Goal: Complete Application Form: Complete application form

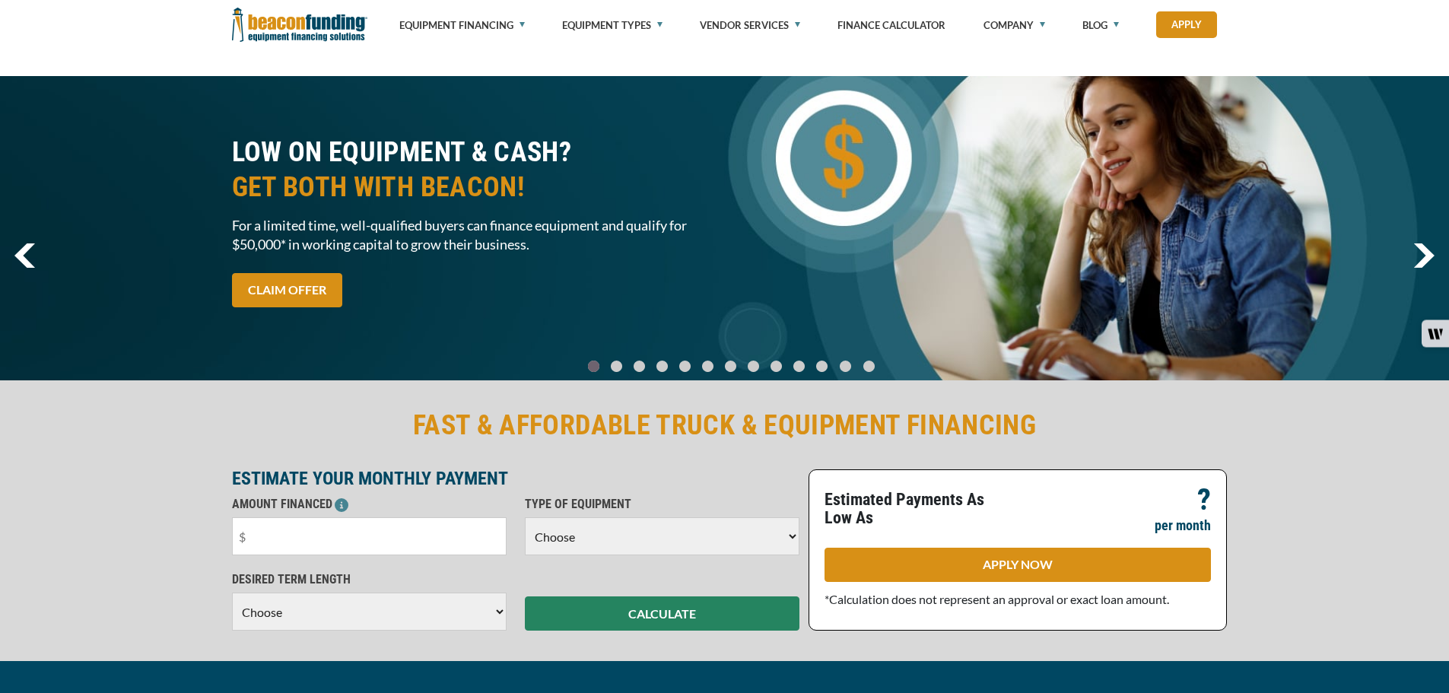
drag, startPoint x: 0, startPoint y: 0, endPoint x: 707, endPoint y: 389, distance: 806.7
click at [707, 517] on select "Choose Backhoe Boom/Bucket Truck Chipper Commercial Mower Crane DTG/DTF Printin…" at bounding box center [662, 536] width 275 height 38
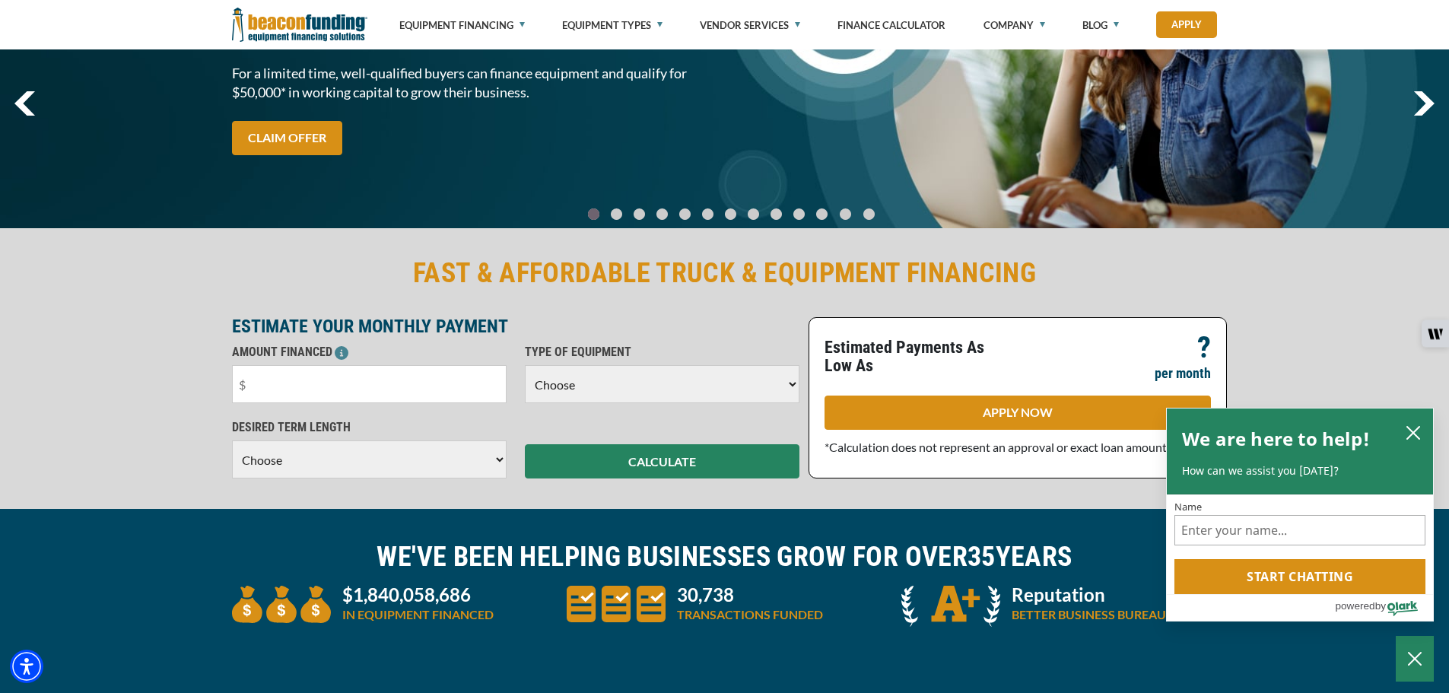
select select "13"
click at [525, 365] on select "Choose Backhoe Boom/Bucket Truck Chipper Commercial Mower Crane DTG/DTF Printin…" at bounding box center [662, 384] width 275 height 38
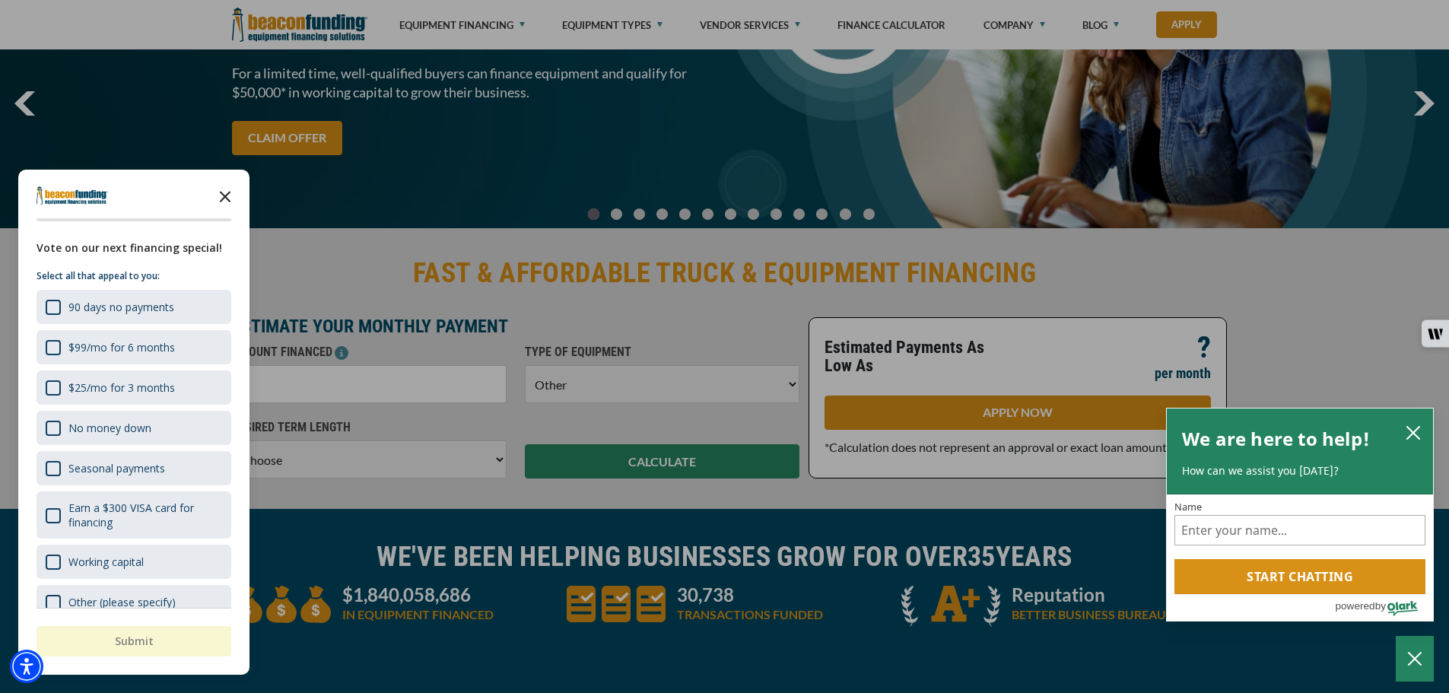
click at [230, 198] on icon "Close the survey" at bounding box center [225, 195] width 30 height 30
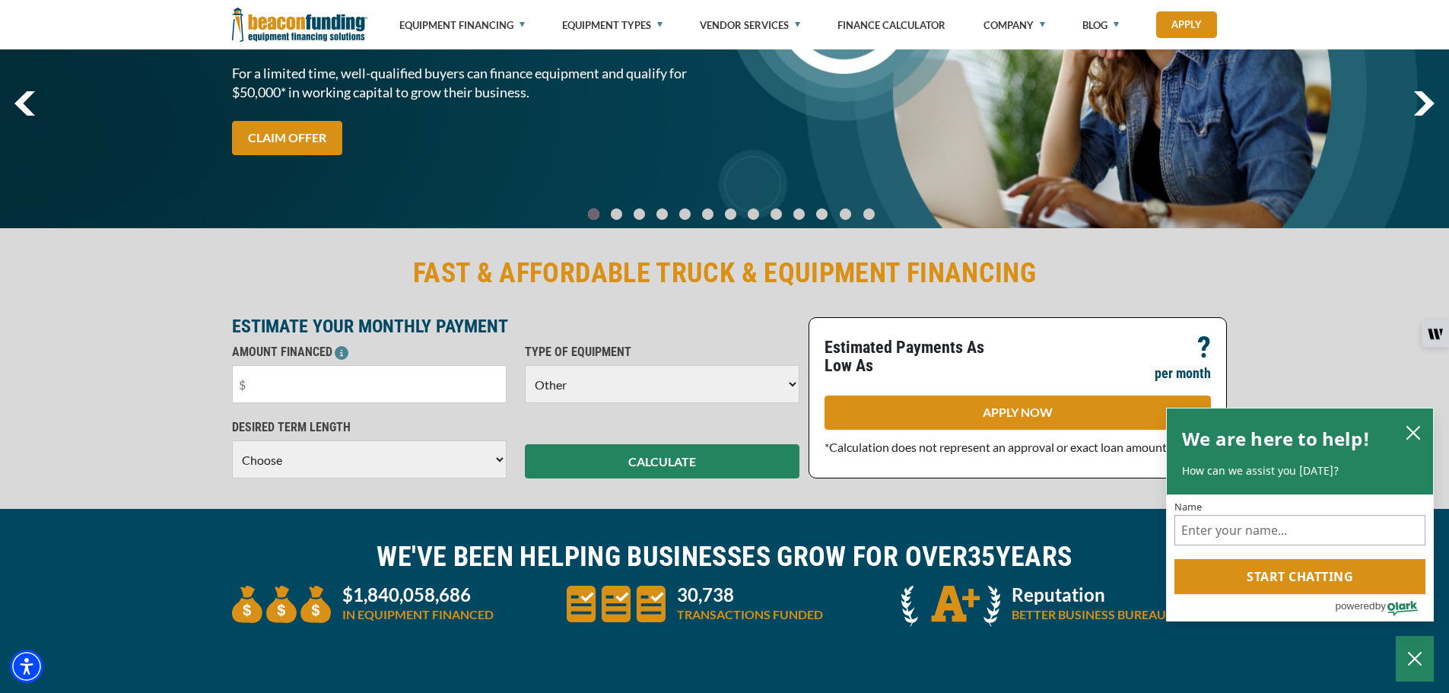
click at [448, 465] on select "Choose 36 Months 48 Months 60 Months" at bounding box center [369, 459] width 275 height 38
select select "60"
click at [232, 456] on select "Choose 36 Months 48 Months 60 Months" at bounding box center [369, 459] width 275 height 38
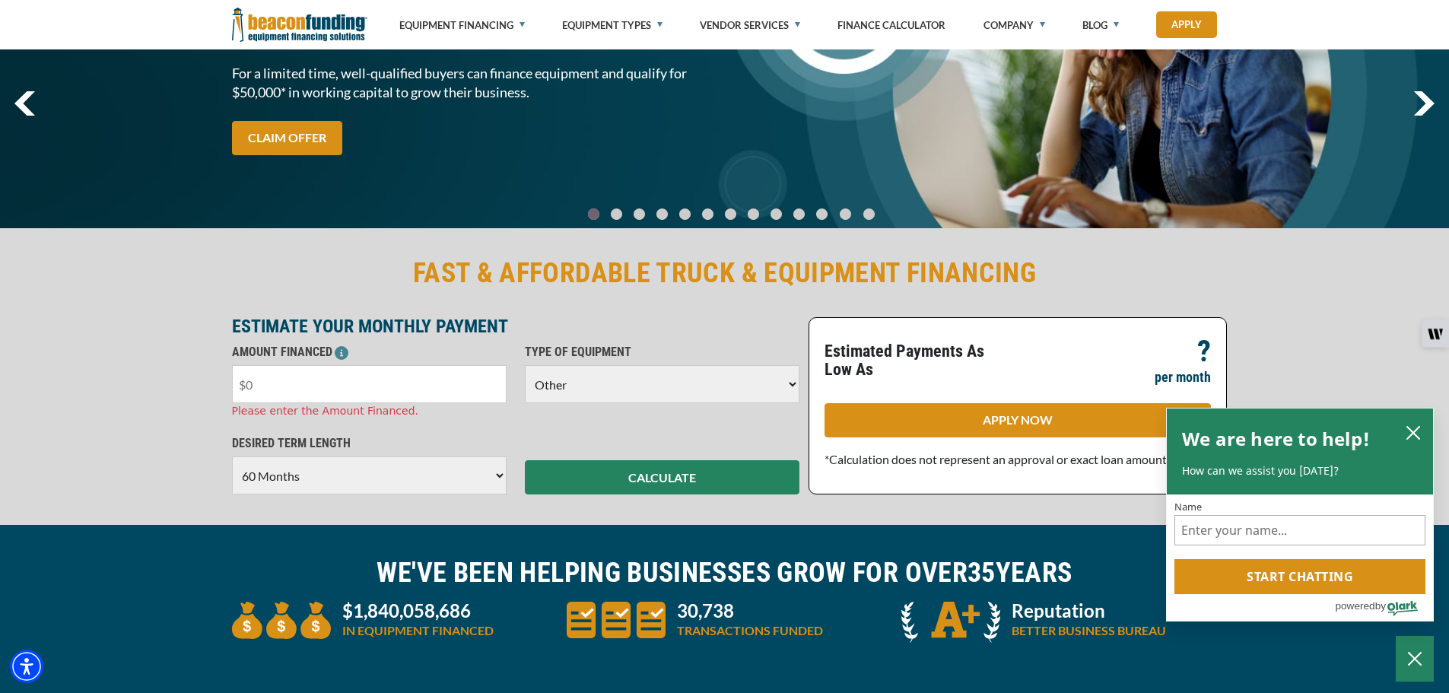
click at [362, 387] on input "text" at bounding box center [369, 384] width 275 height 38
drag, startPoint x: 362, startPoint y: 387, endPoint x: 268, endPoint y: 366, distance: 96.7
click at [268, 366] on input "text" at bounding box center [369, 384] width 275 height 38
type input "$5,000"
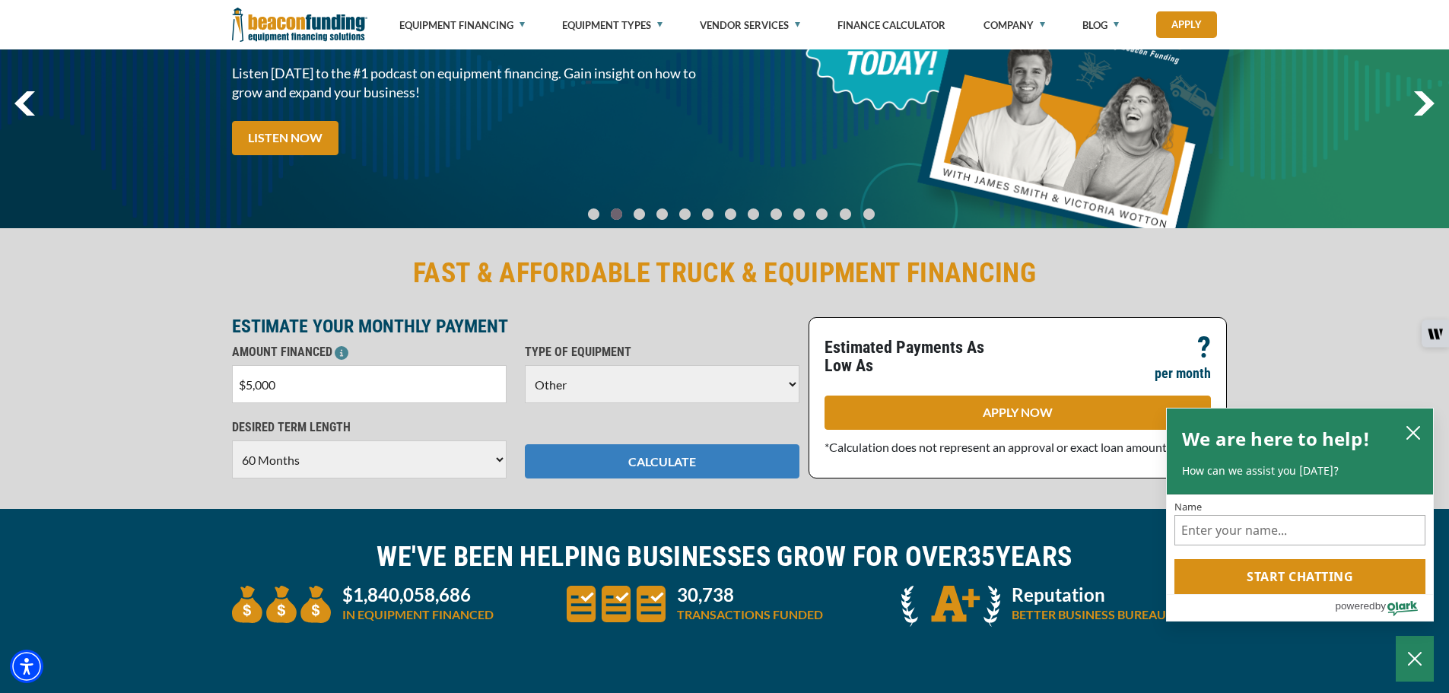
drag, startPoint x: 572, startPoint y: 455, endPoint x: 571, endPoint y: 444, distance: 10.7
click at [572, 454] on div "CALCULATE" at bounding box center [662, 448] width 293 height 60
click at [600, 465] on button "CALCULATE" at bounding box center [662, 461] width 275 height 34
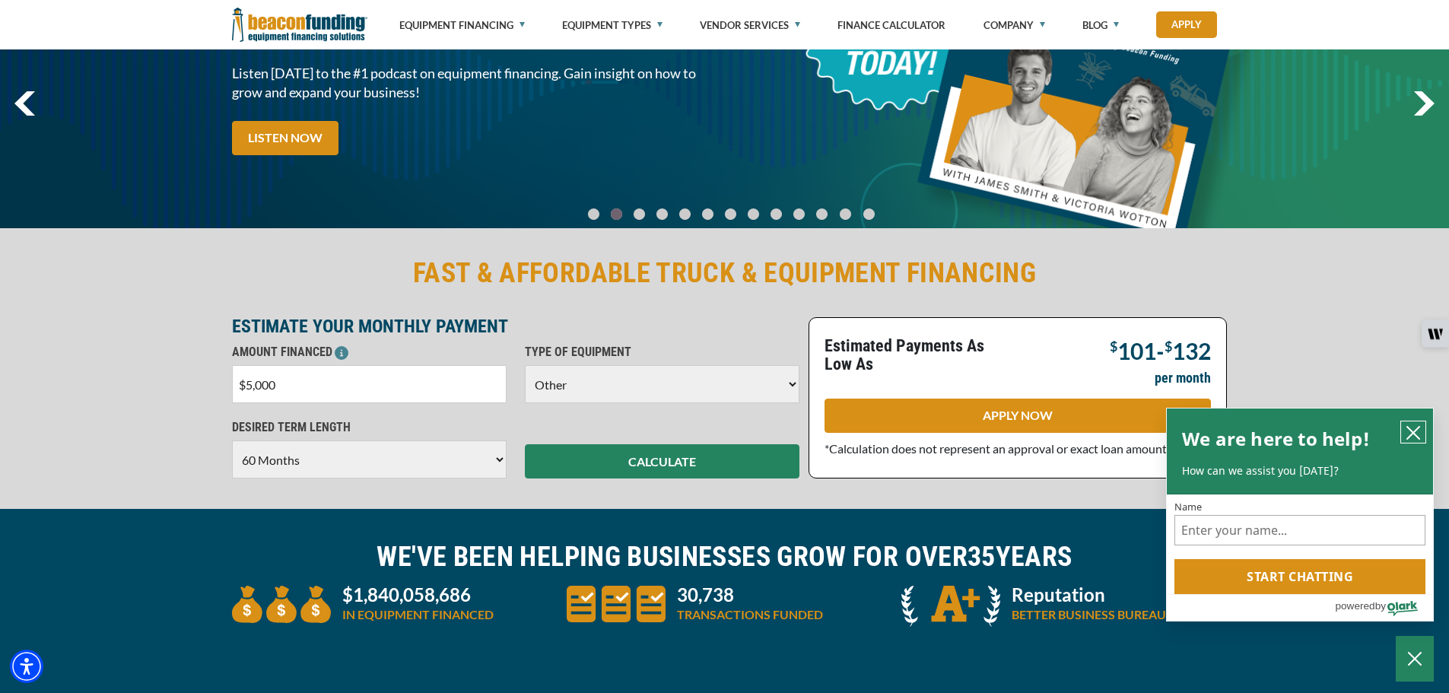
click at [1414, 426] on icon "close chatbox" at bounding box center [1412, 432] width 15 height 15
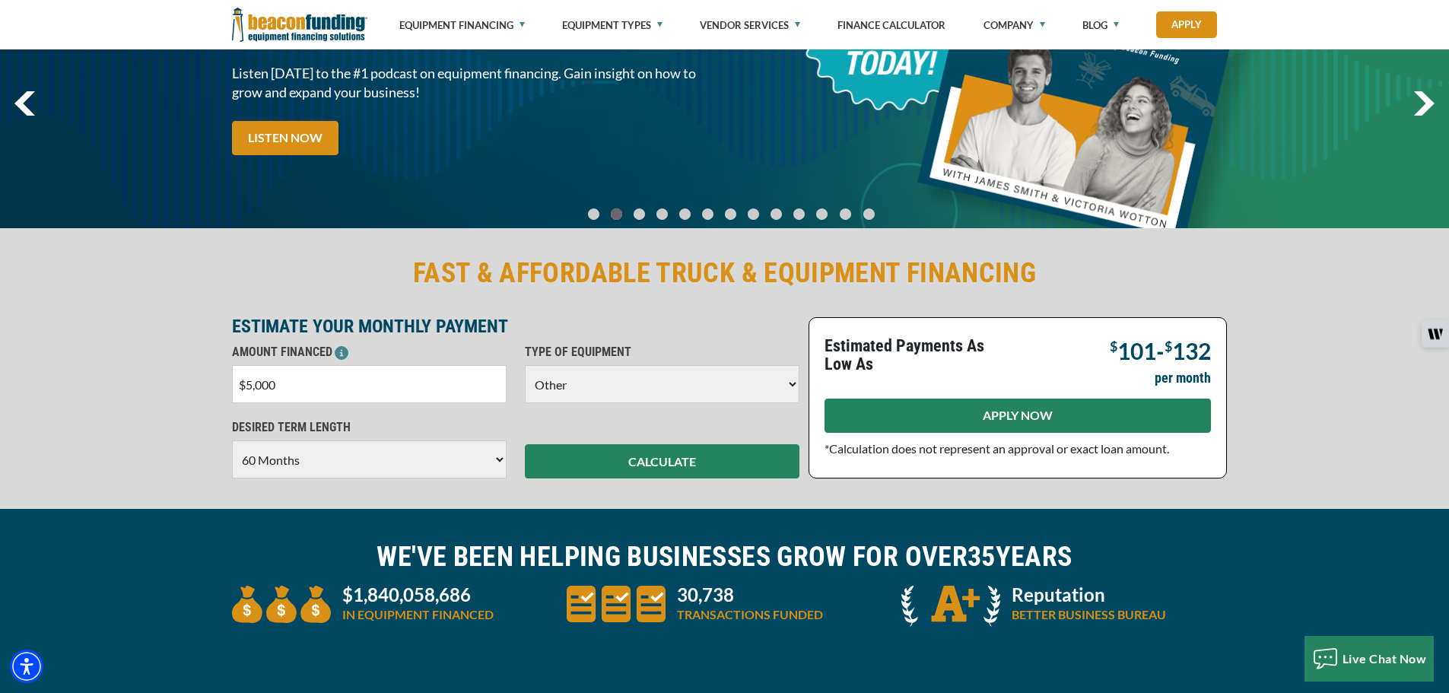
click at [1132, 417] on link "APPLY NOW" at bounding box center [1017, 416] width 386 height 34
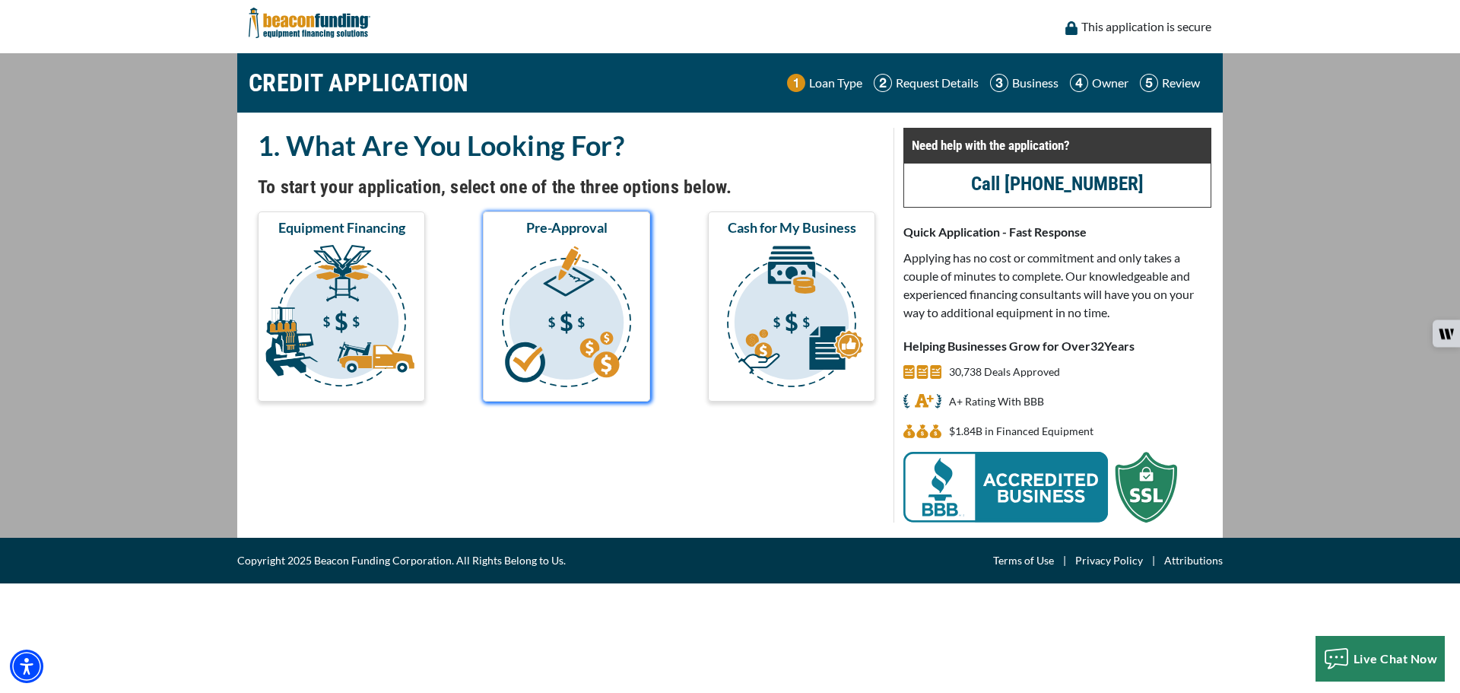
click at [525, 264] on img "submit" at bounding box center [566, 319] width 161 height 152
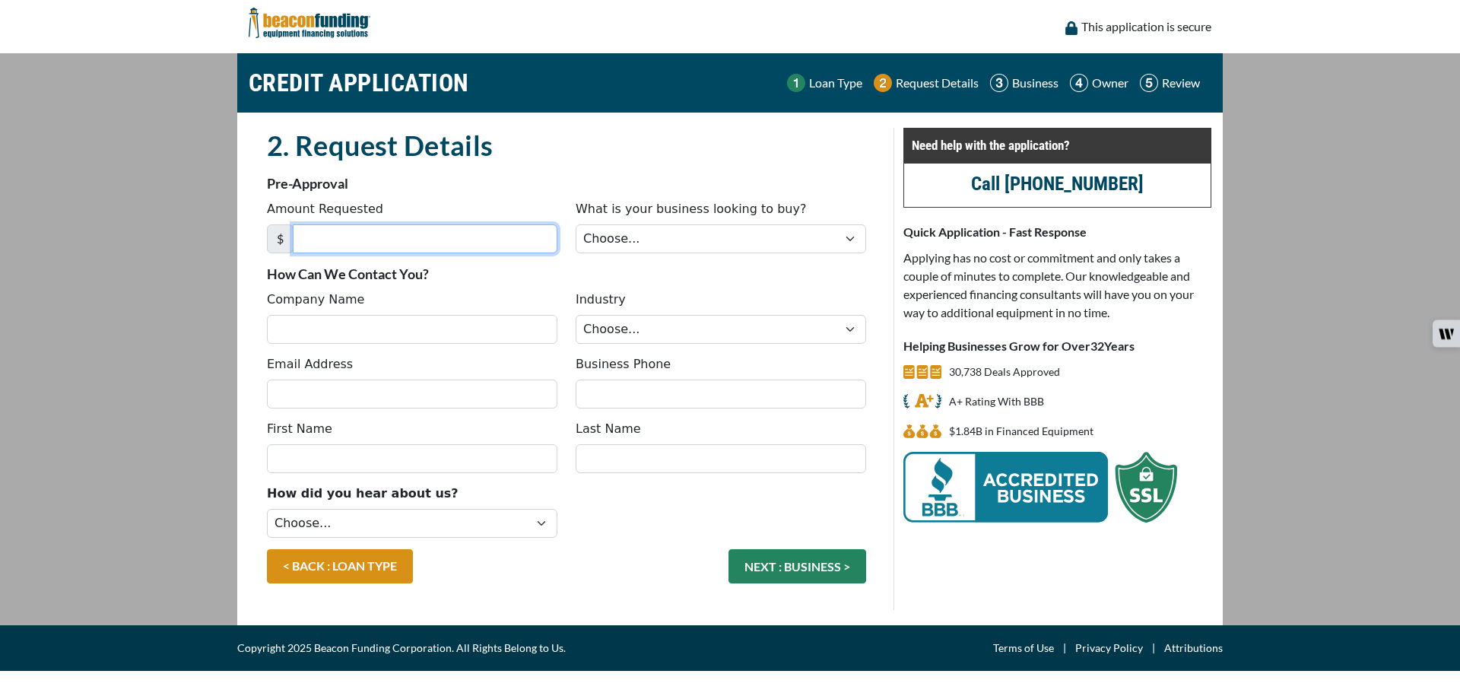
click at [414, 240] on input "Amount Requested" at bounding box center [425, 238] width 265 height 29
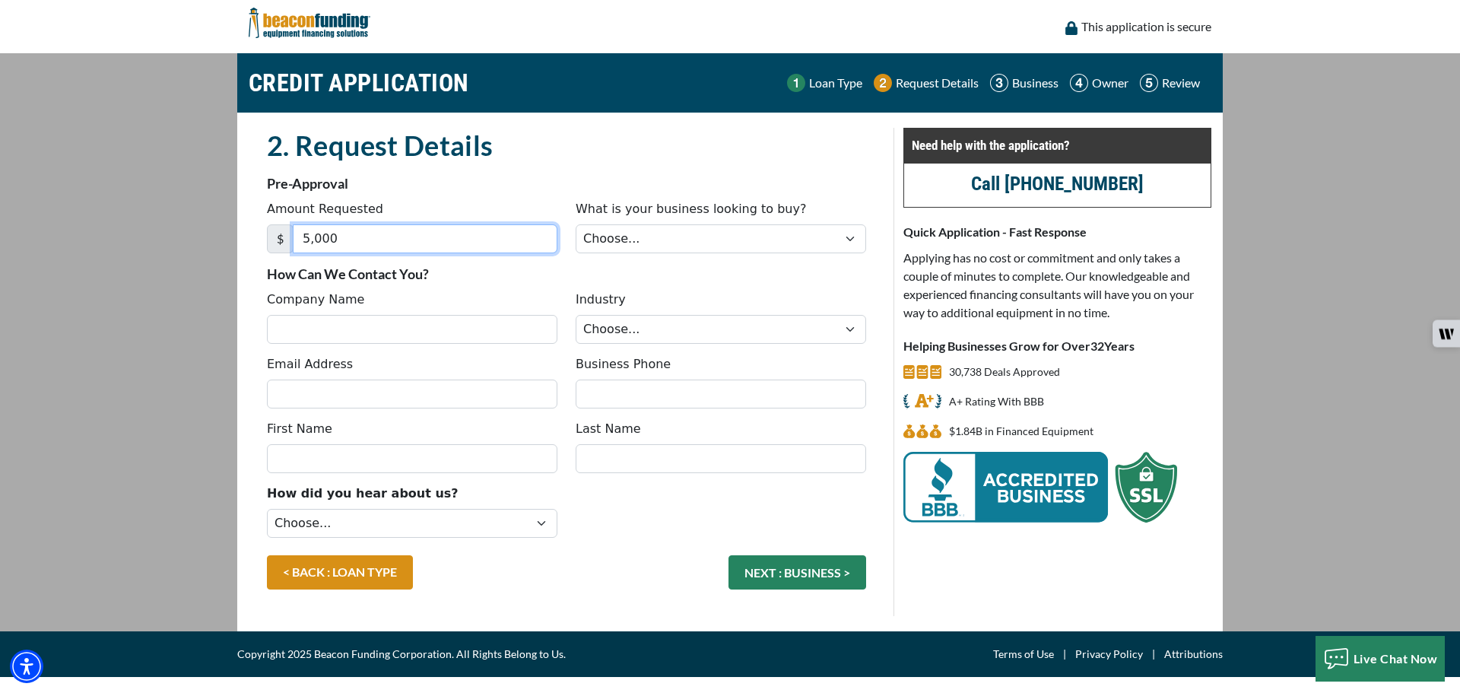
type input "5,000"
click at [691, 244] on select "Choose... Backhoe Boom/Bucket Truck Chipper Commercial Mower Crane DTG/DTF Prin…" at bounding box center [721, 238] width 291 height 29
select select "13"
click at [576, 224] on select "Choose... Backhoe Boom/Bucket Truck Chipper Commercial Mower Crane DTG/DTF Prin…" at bounding box center [721, 238] width 291 height 29
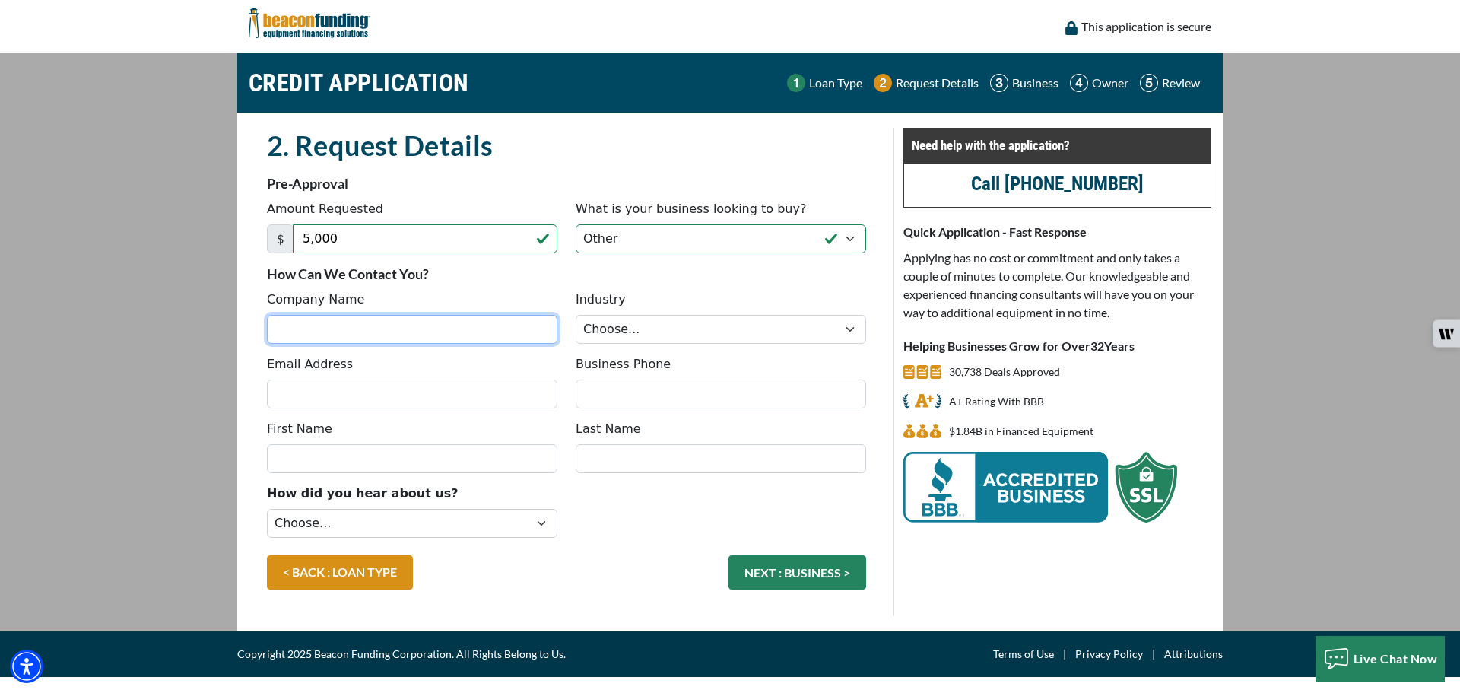
click at [348, 333] on input "Company Name" at bounding box center [412, 329] width 291 height 29
type input "Weiler Forestry"
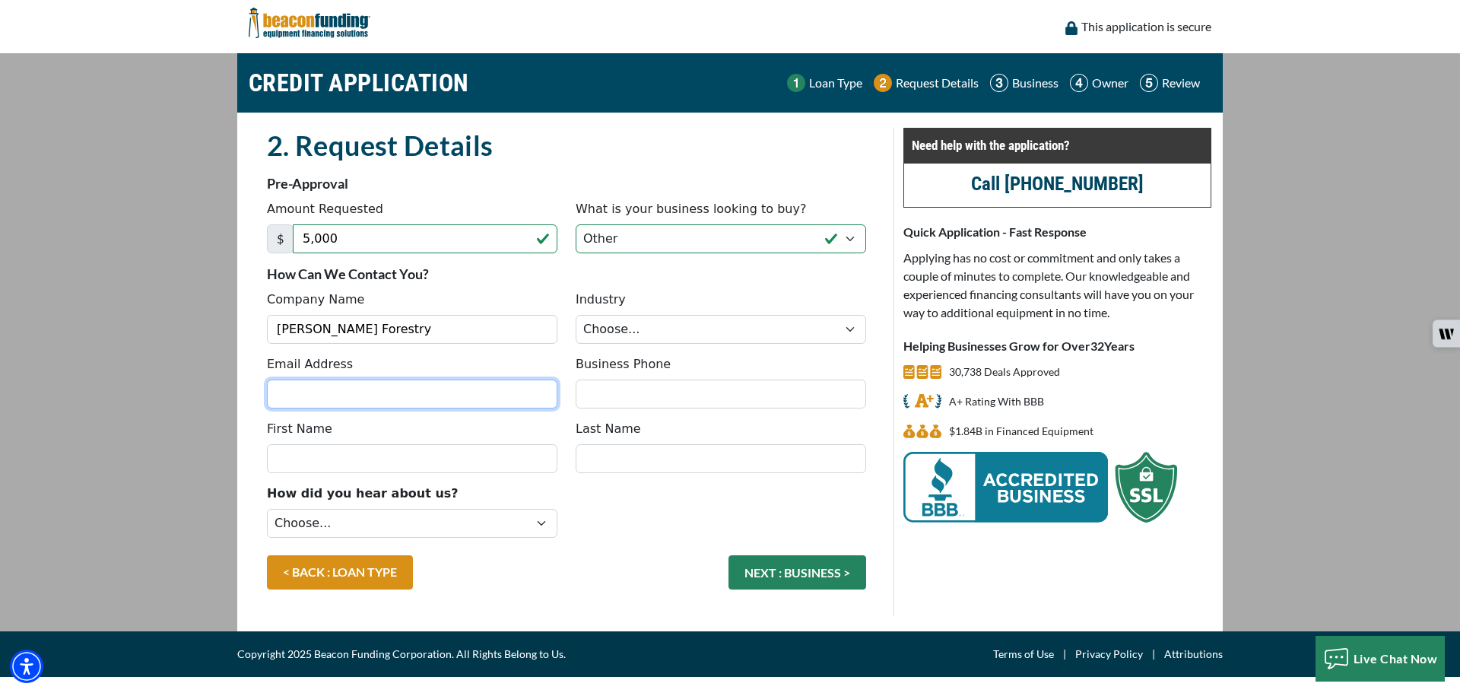
type input "acrowell@weilerforstry.com"
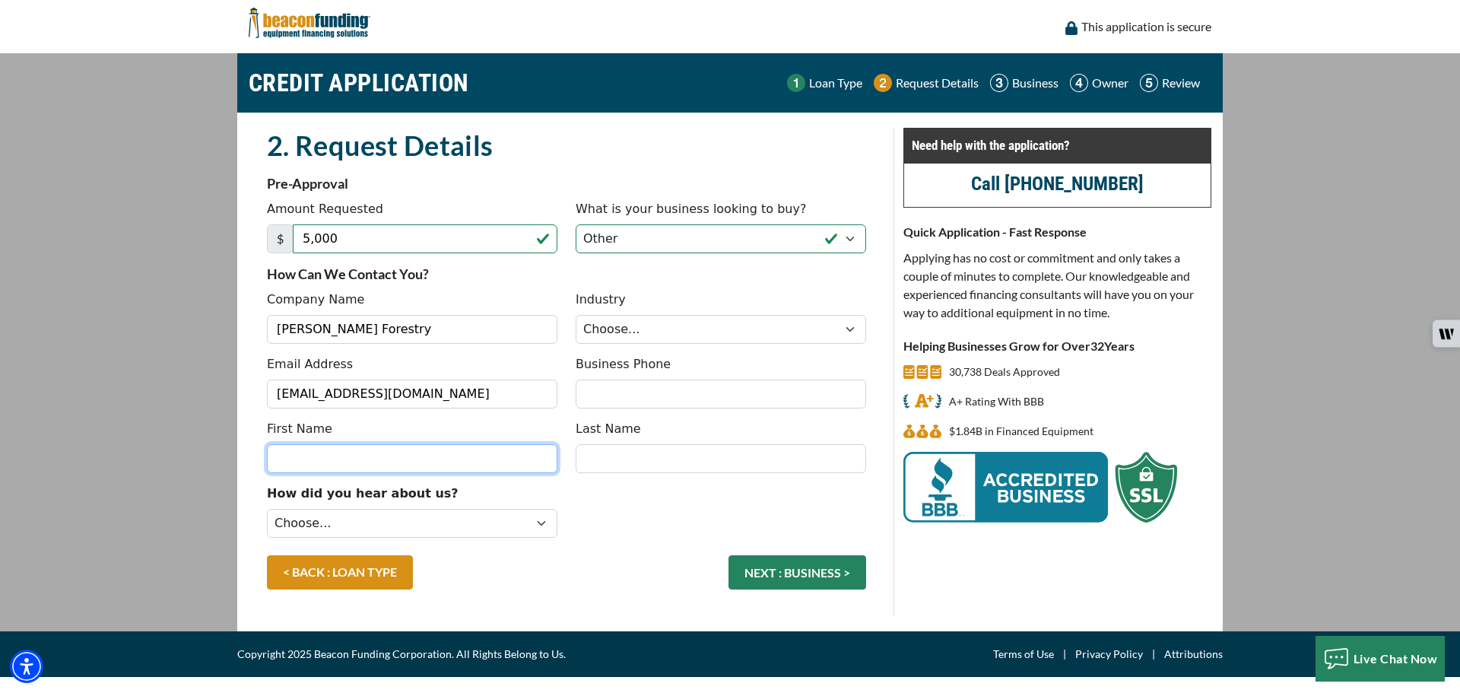
type input "Ashley"
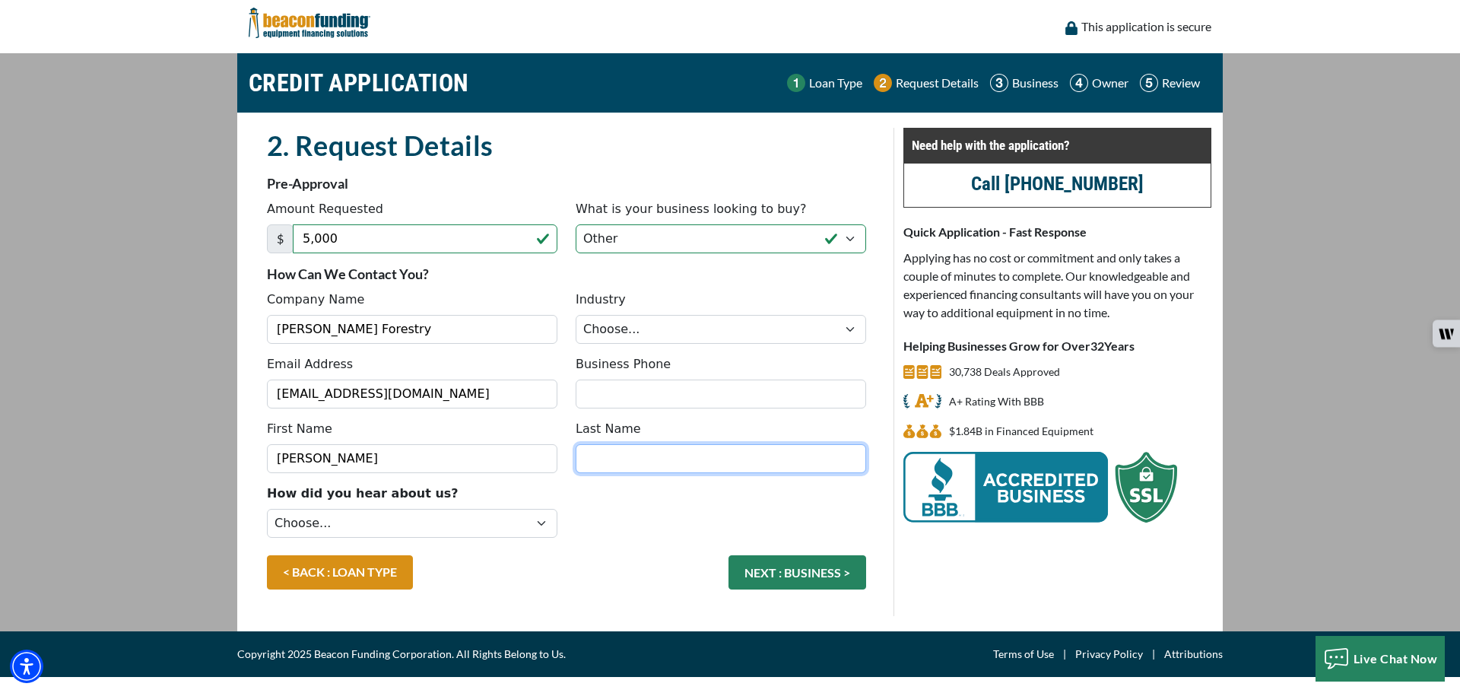
type input "Crowell"
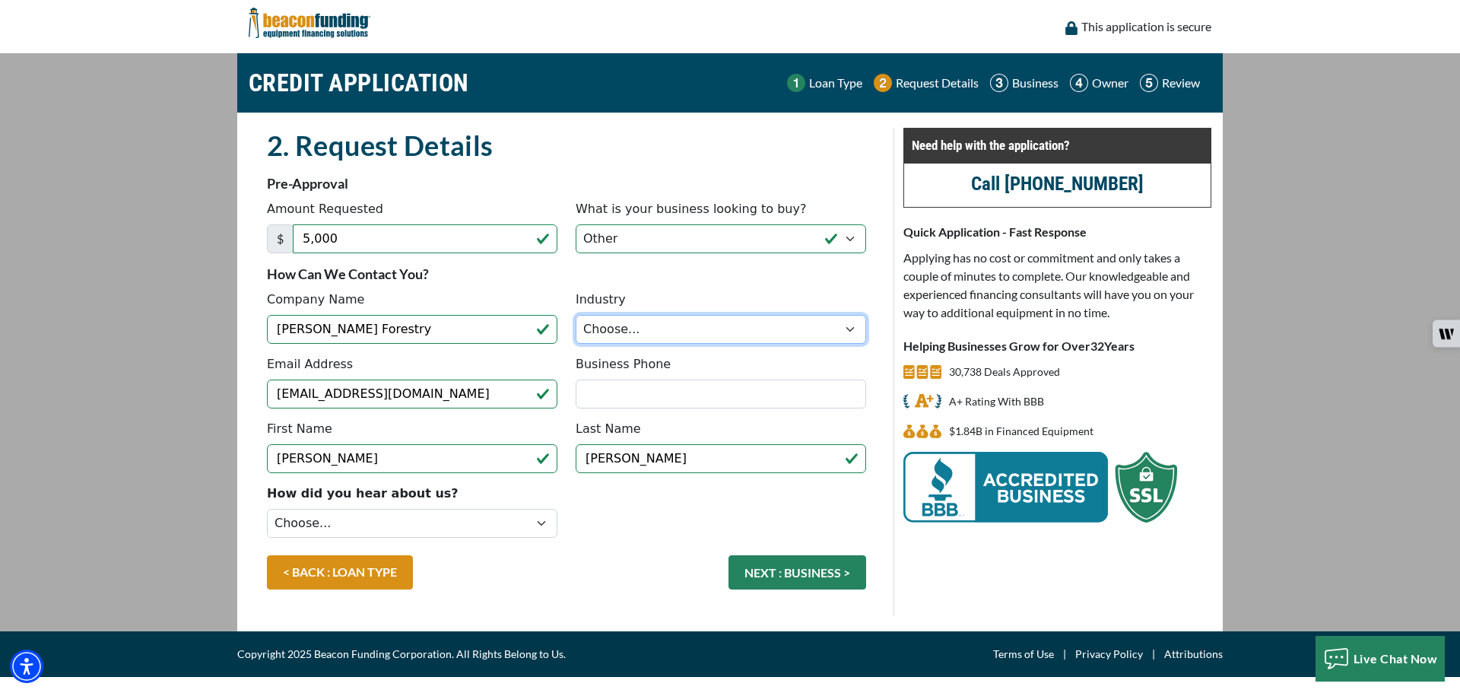
click at [672, 331] on select "Choose... Towing Landscape/Hardscape Decorated Apparel Septic Light Constructio…" at bounding box center [721, 329] width 291 height 29
click at [409, 323] on input "Weiler Forestry" at bounding box center [412, 329] width 291 height 29
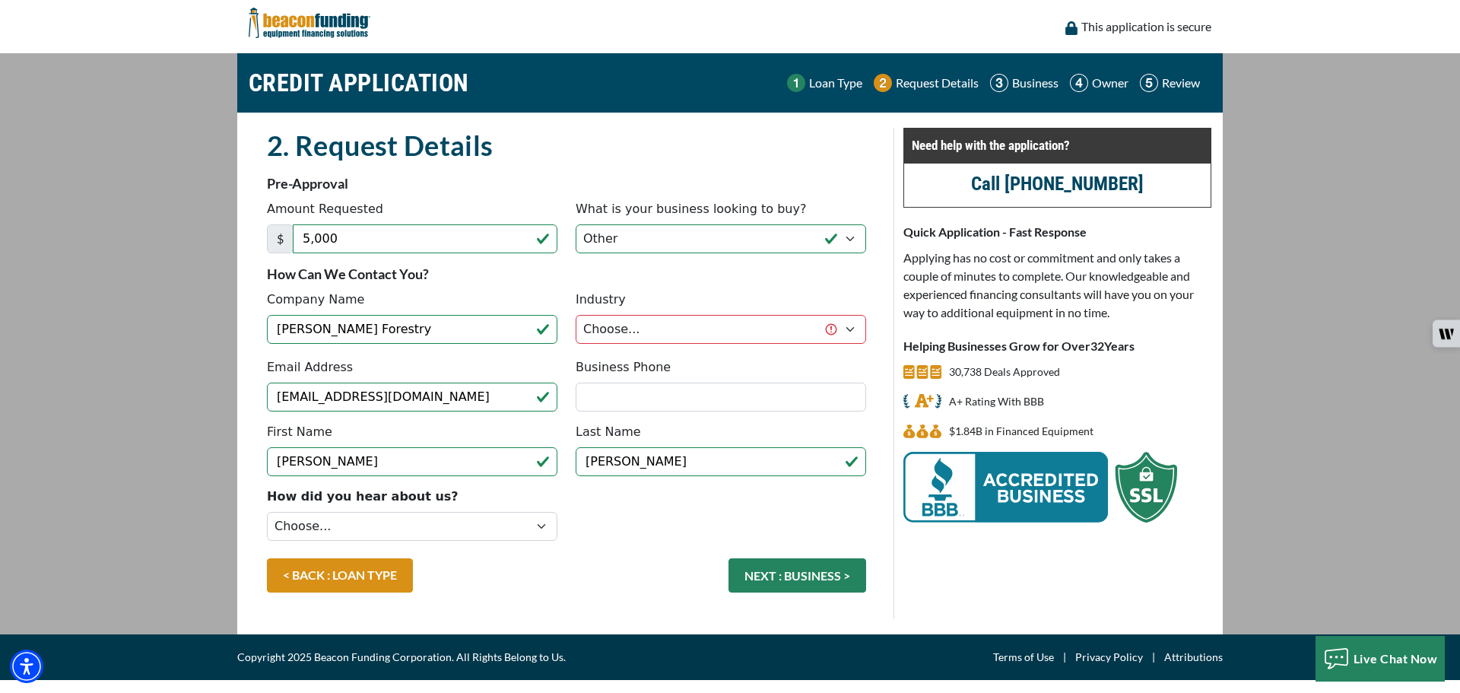
click at [462, 281] on p "How Can We Contact You?" at bounding box center [566, 274] width 599 height 18
